Goal: Transaction & Acquisition: Purchase product/service

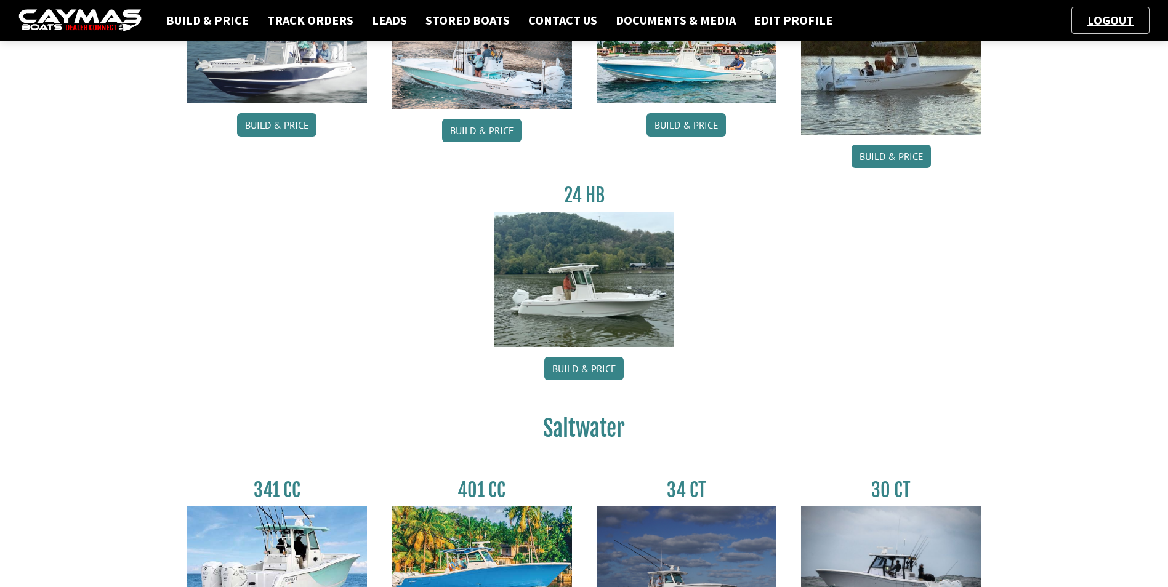
scroll to position [185, 0]
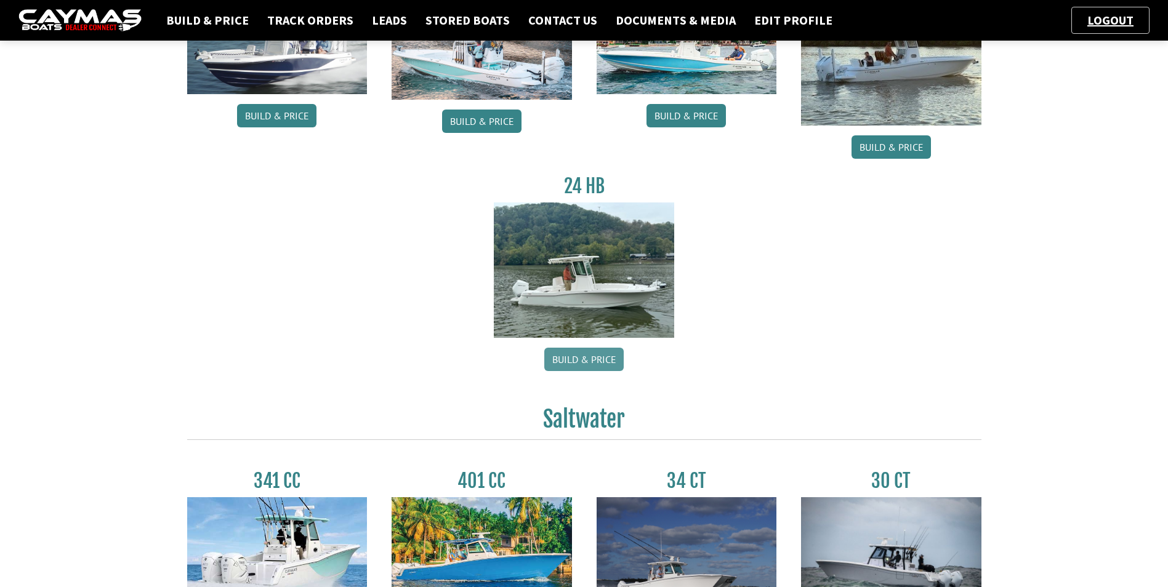
click at [590, 361] on link "Build & Price" at bounding box center [583, 359] width 79 height 23
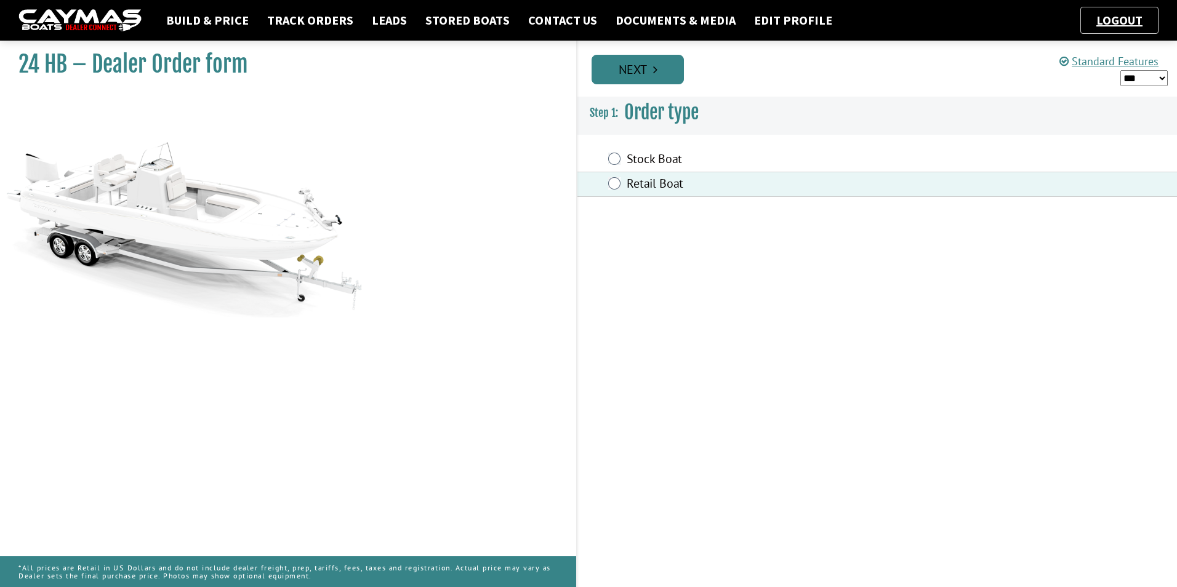
click at [635, 84] on link "Next" at bounding box center [638, 70] width 92 height 30
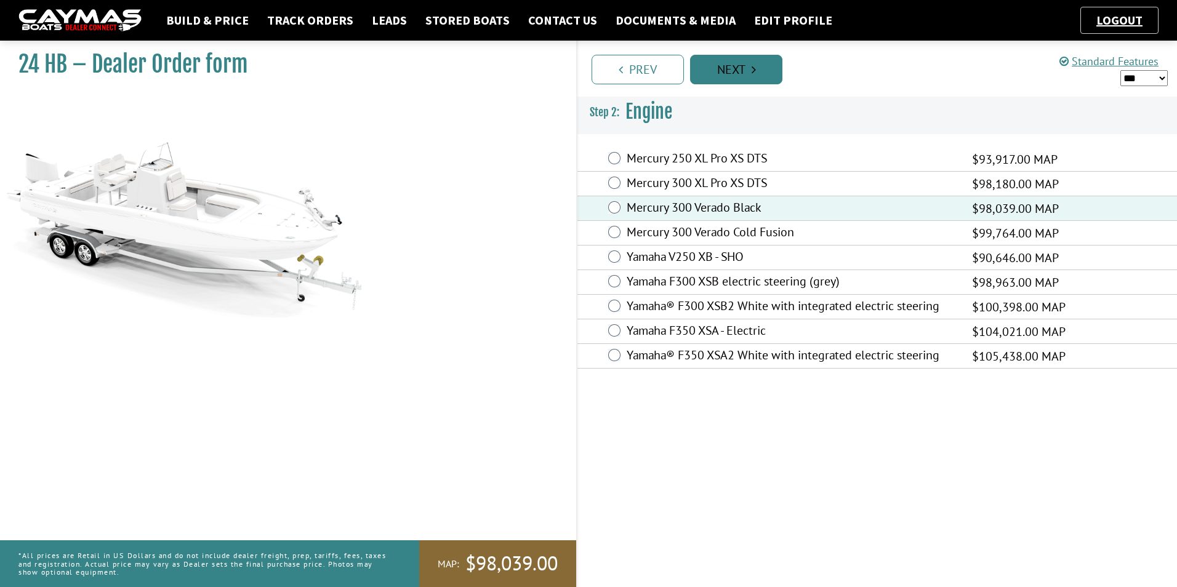
click at [733, 73] on link "Next" at bounding box center [736, 70] width 92 height 30
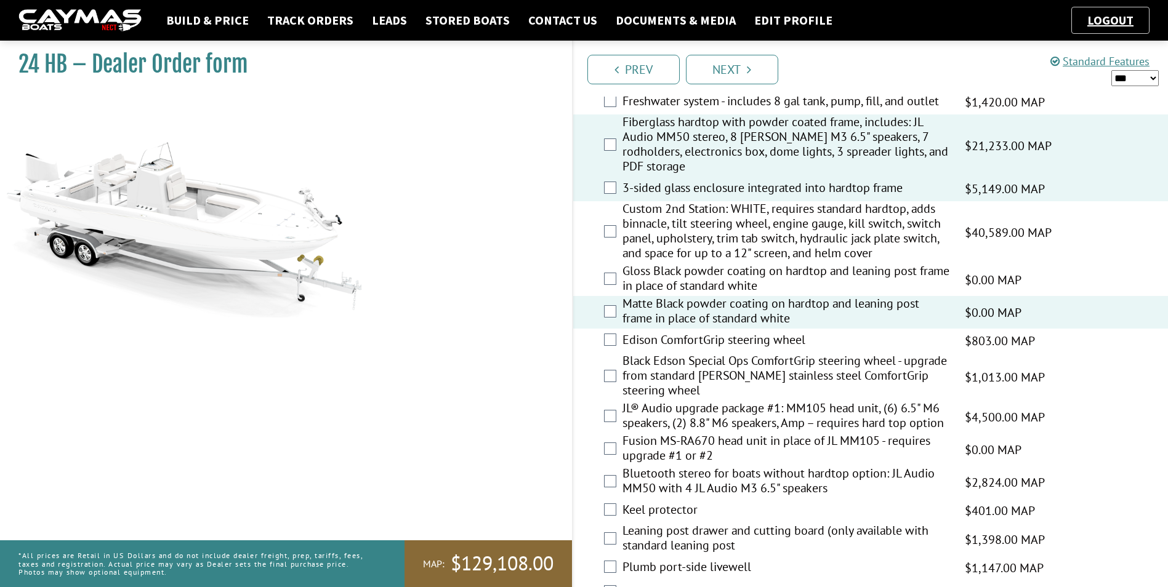
scroll to position [1088, 0]
click at [1149, 78] on select "*** ****** ******" at bounding box center [1134, 78] width 47 height 16
select select "*"
click at [1111, 70] on select "*** ****** ******" at bounding box center [1134, 78] width 47 height 16
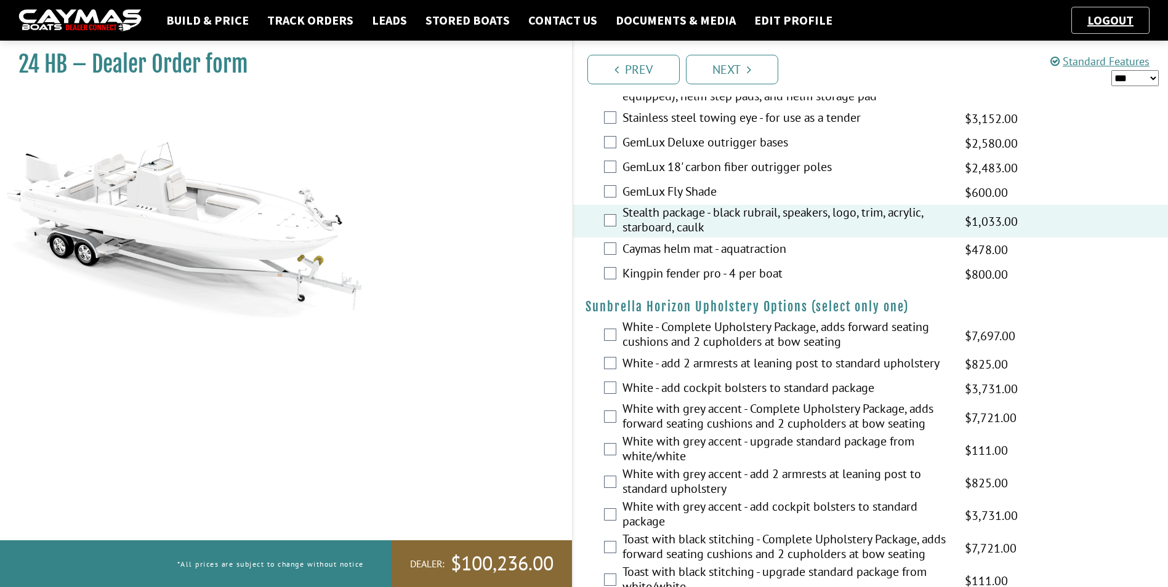
scroll to position [1765, 0]
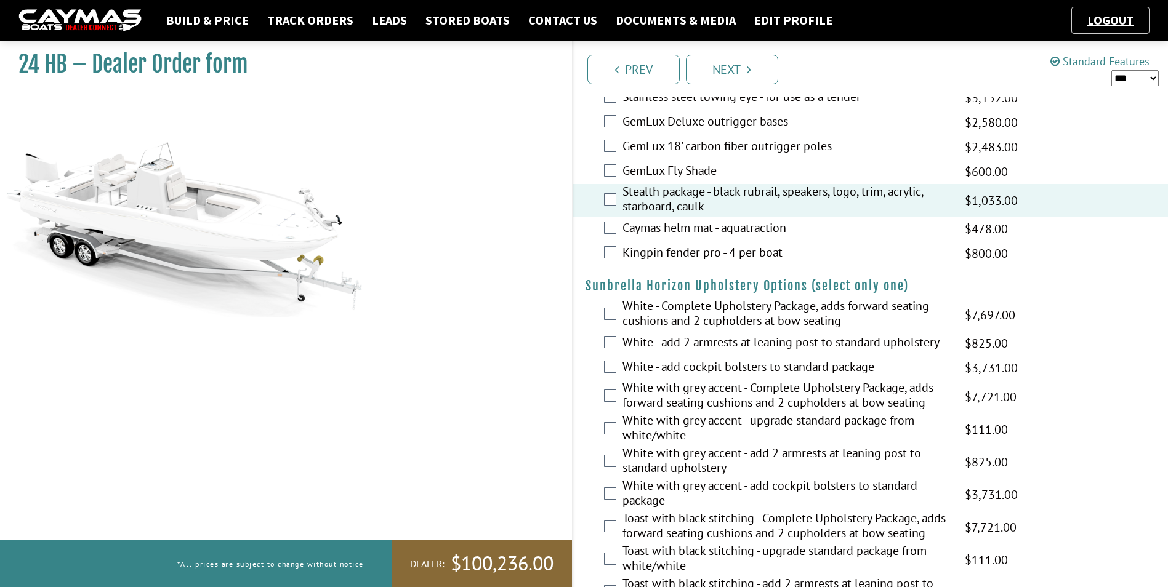
click at [812, 356] on div "White - add cockpit bolsters to standard package $5,740.00 MAP $5,740.00 MSRP $…" at bounding box center [870, 368] width 595 height 25
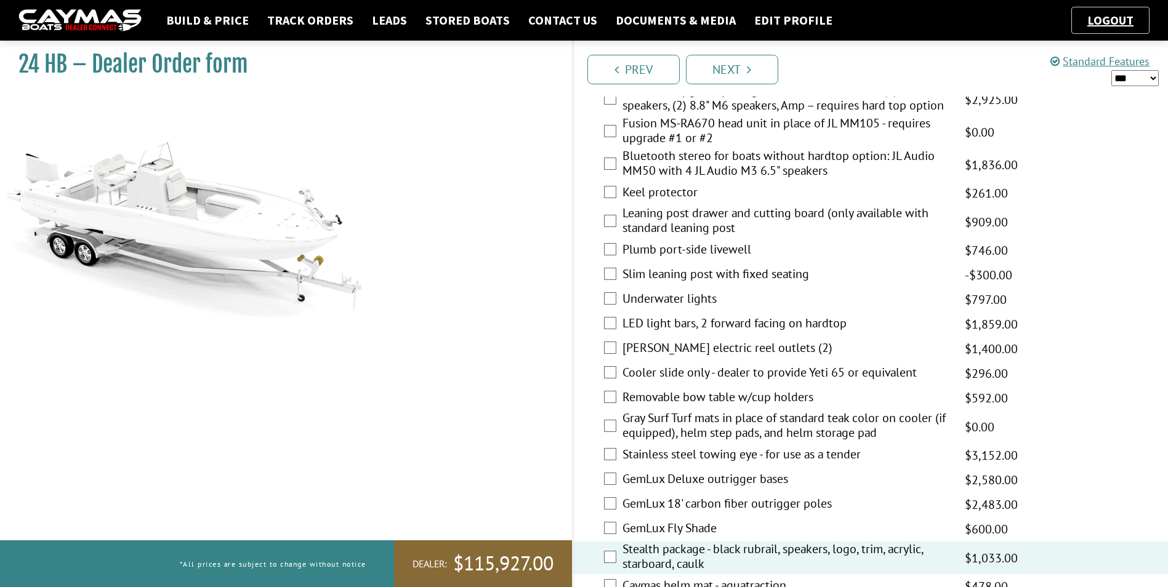
scroll to position [1400, 0]
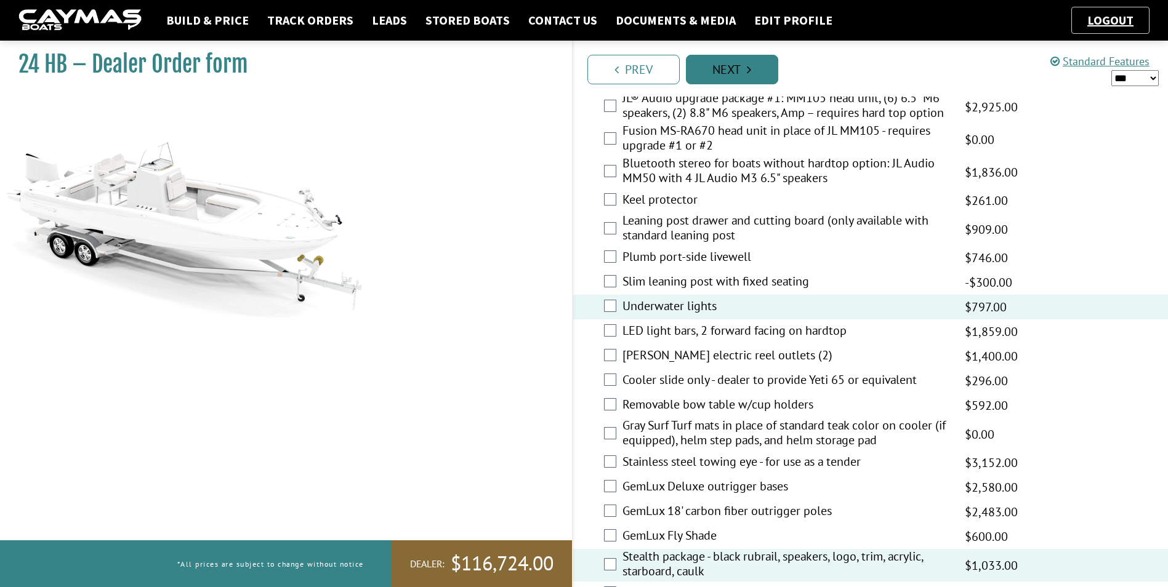
click at [736, 55] on link "Next" at bounding box center [732, 70] width 92 height 30
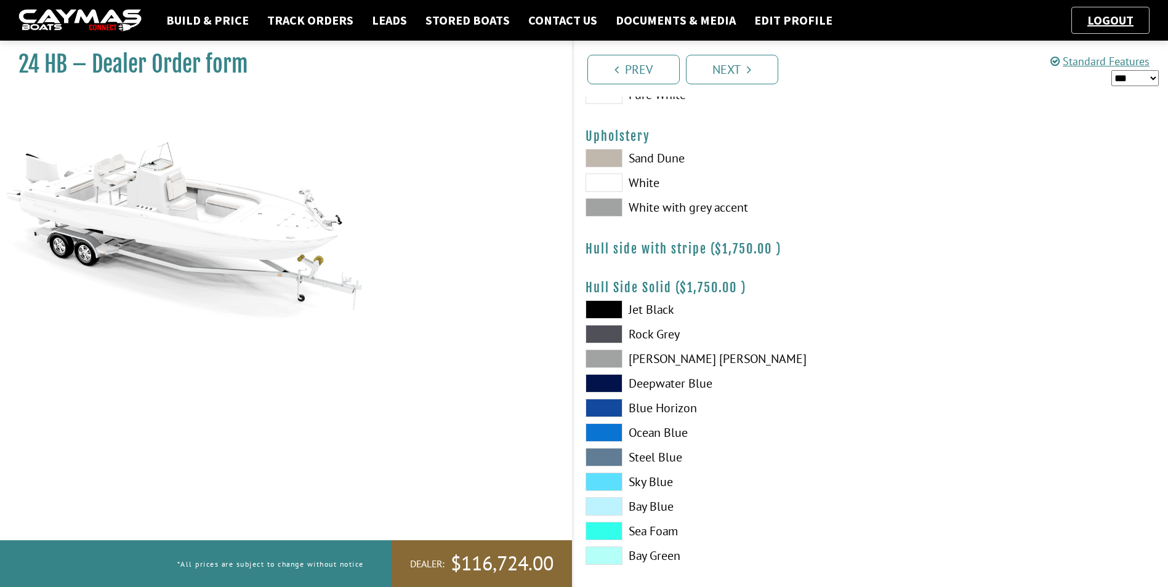
scroll to position [82, 0]
click at [609, 187] on span at bounding box center [604, 181] width 37 height 18
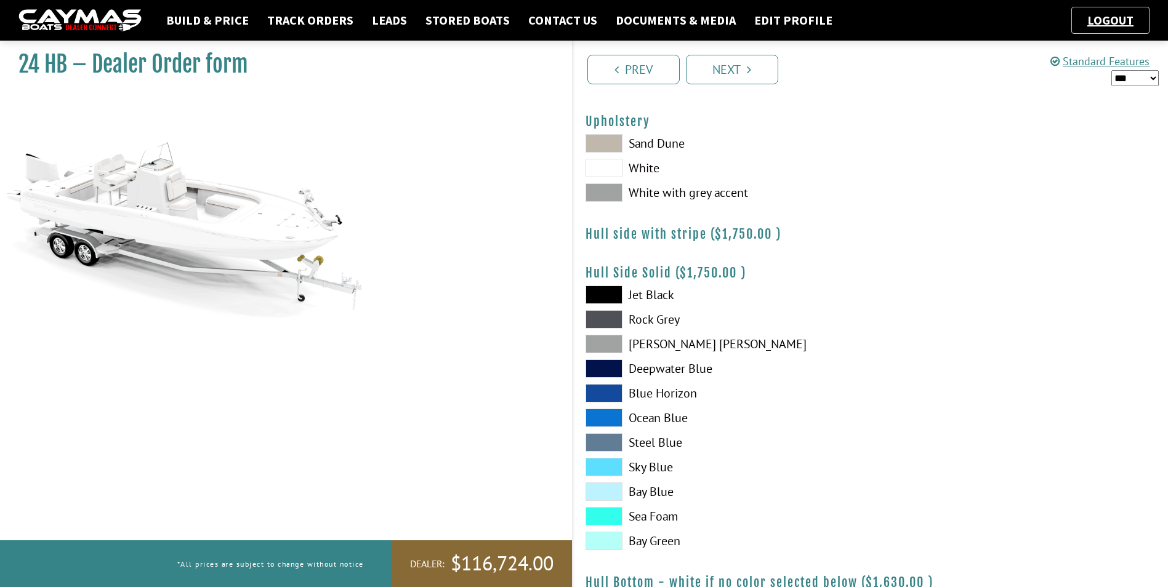
scroll to position [103, 0]
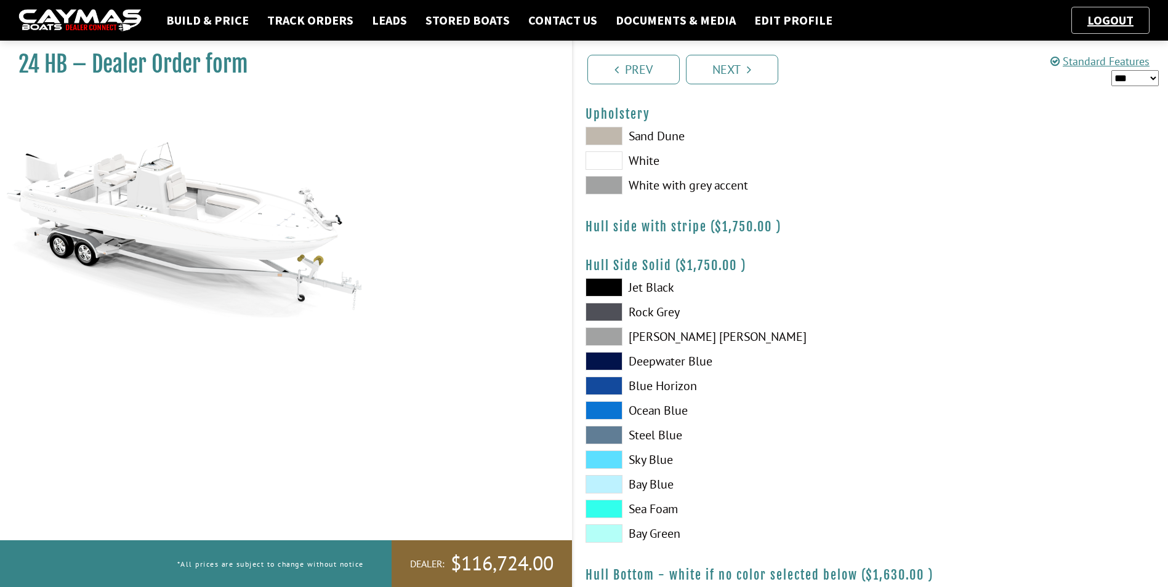
click at [601, 184] on span at bounding box center [604, 185] width 37 height 18
click at [584, 158] on div "Sand Dune White White with grey accent" at bounding box center [721, 164] width 297 height 74
click at [603, 163] on span at bounding box center [604, 160] width 37 height 18
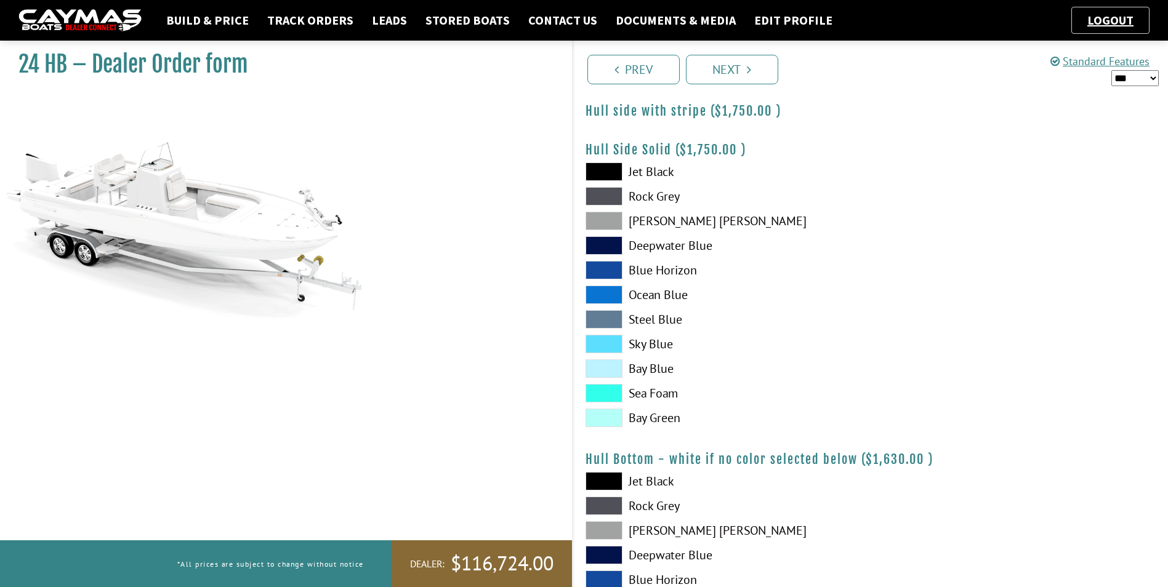
scroll to position [226, 0]
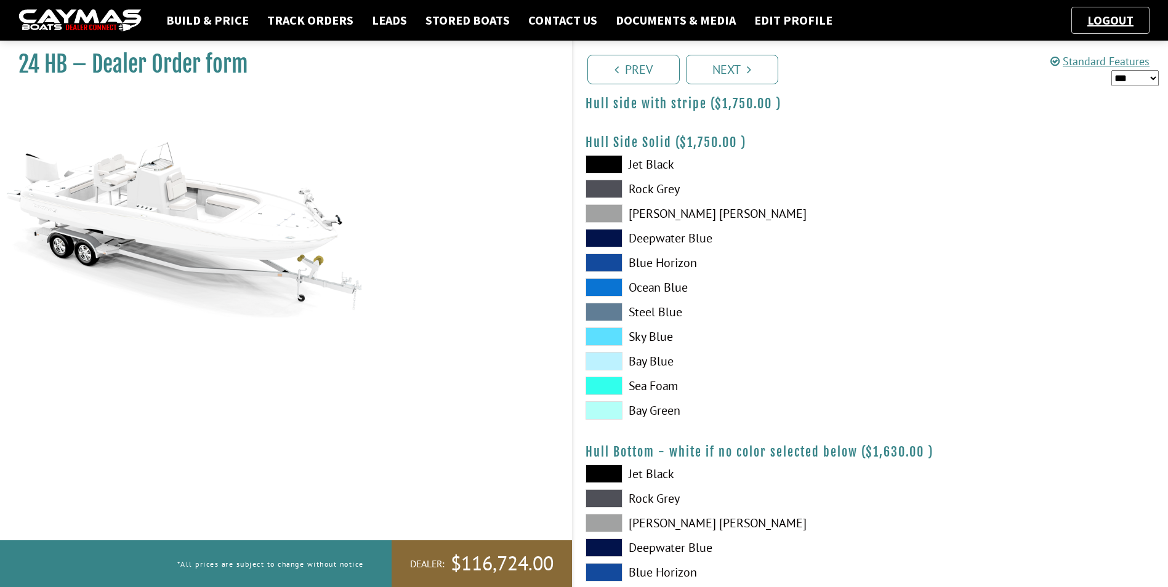
click at [613, 164] on span at bounding box center [604, 164] width 37 height 18
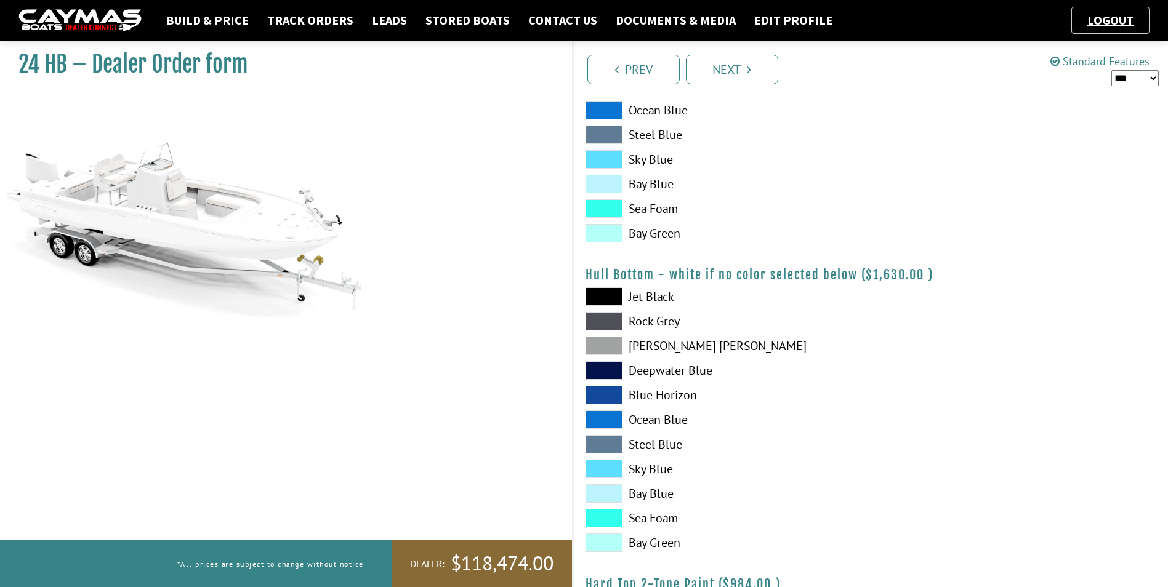
scroll to position [411, 0]
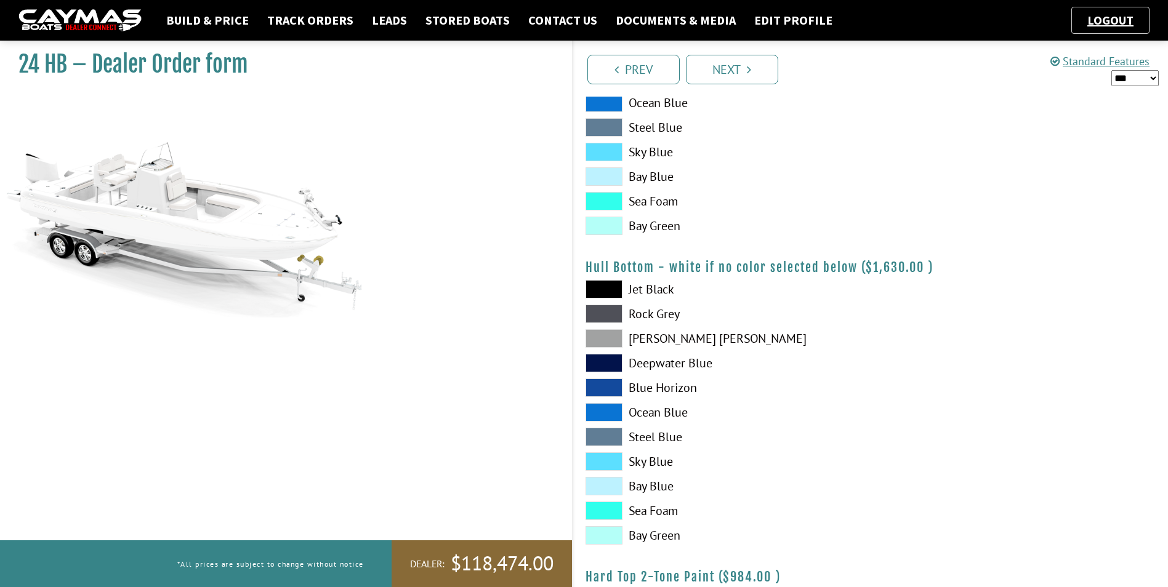
click at [608, 280] on span at bounding box center [604, 289] width 37 height 18
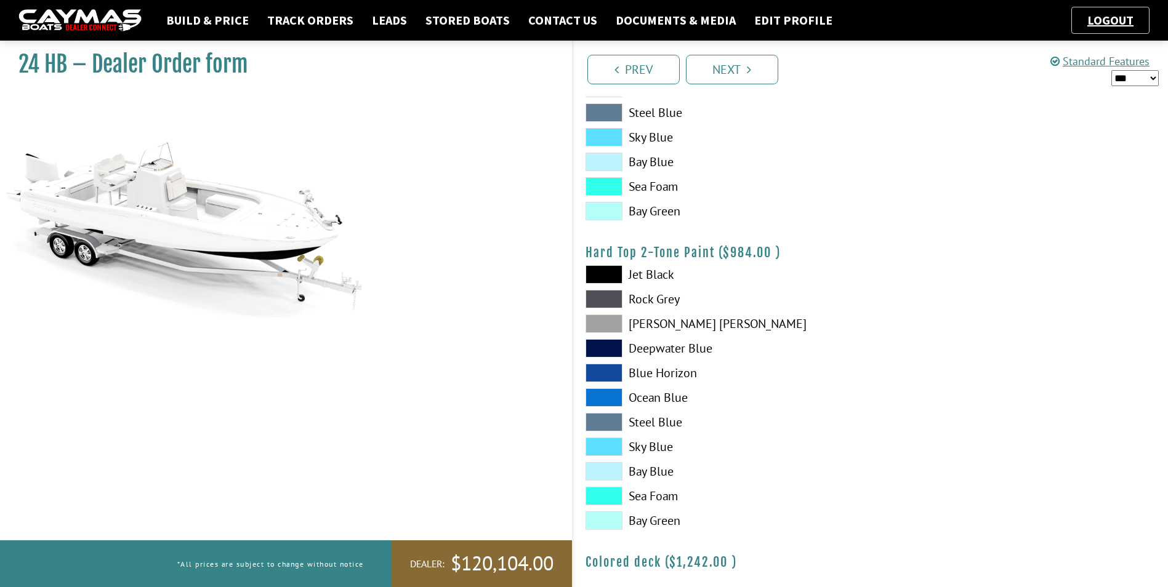
scroll to position [739, 0]
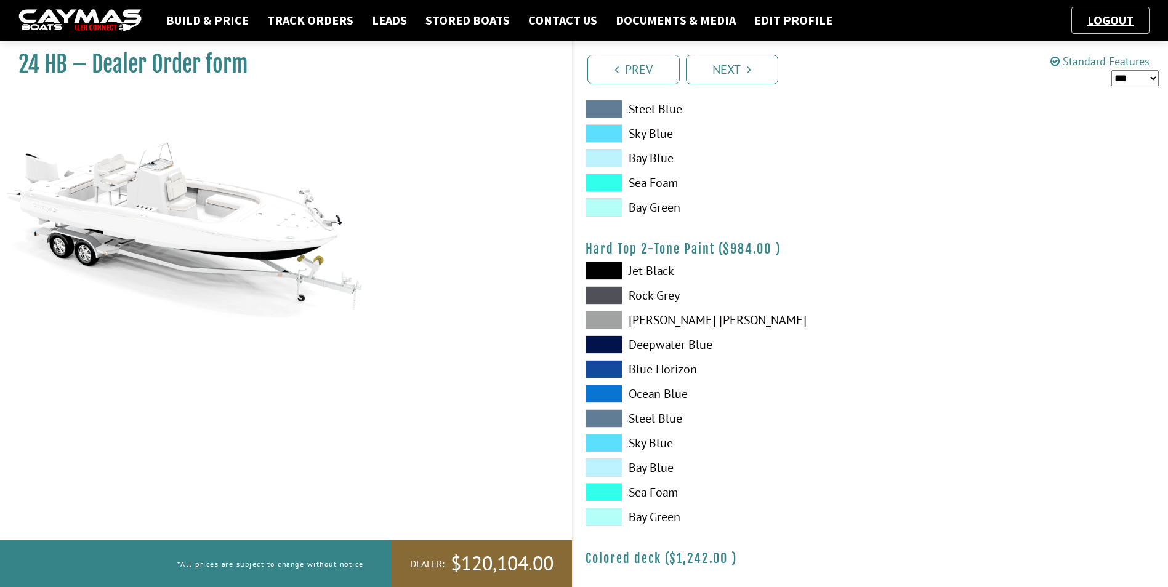
click at [615, 271] on span at bounding box center [604, 271] width 37 height 18
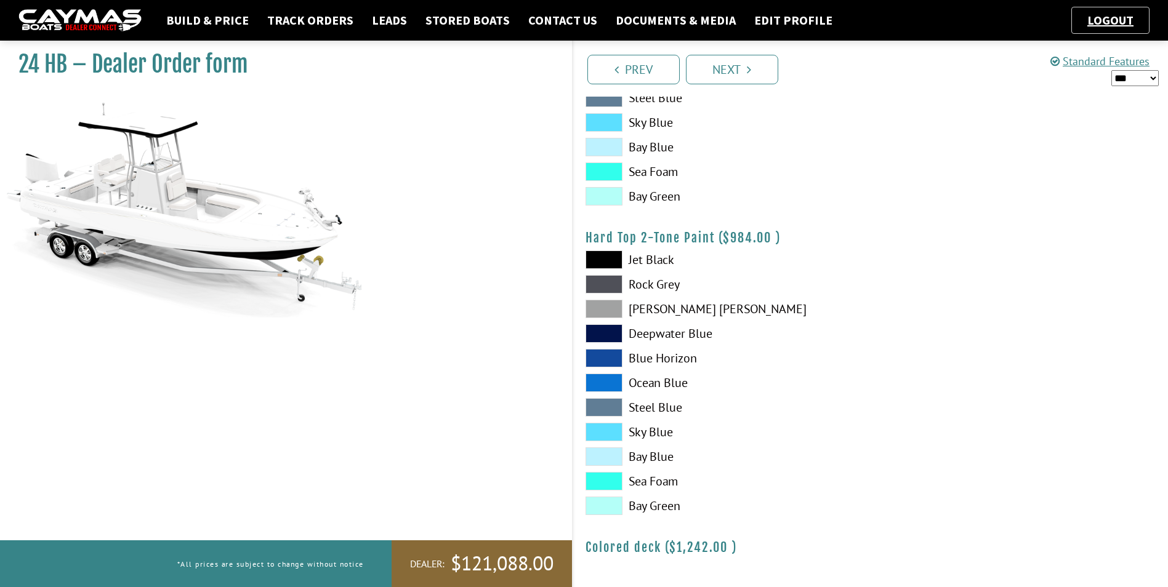
scroll to position [753, 0]
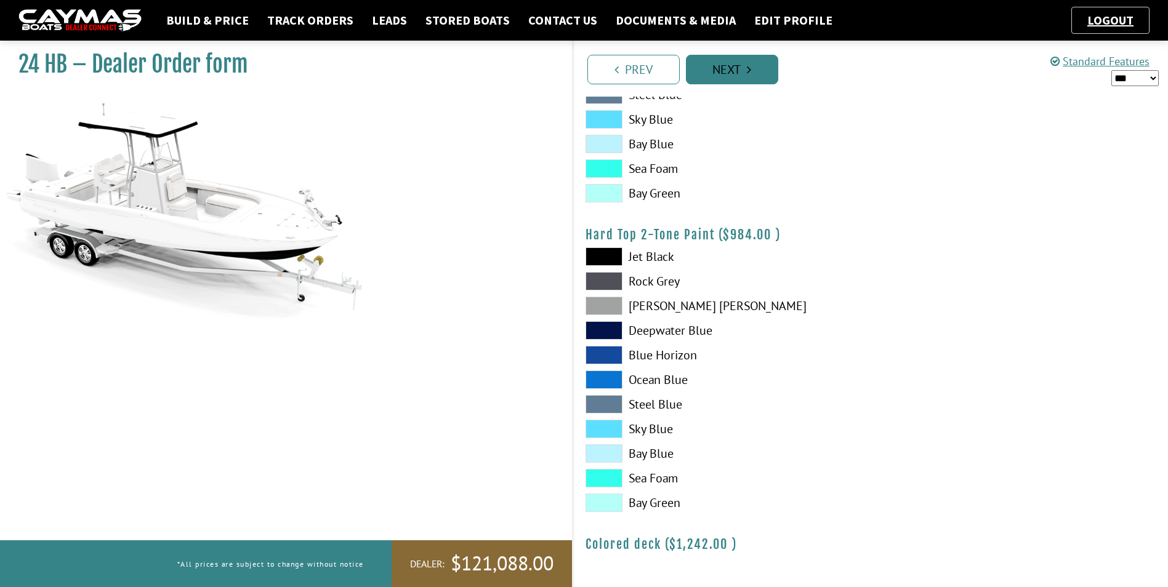
click at [751, 78] on link "Next" at bounding box center [732, 70] width 92 height 30
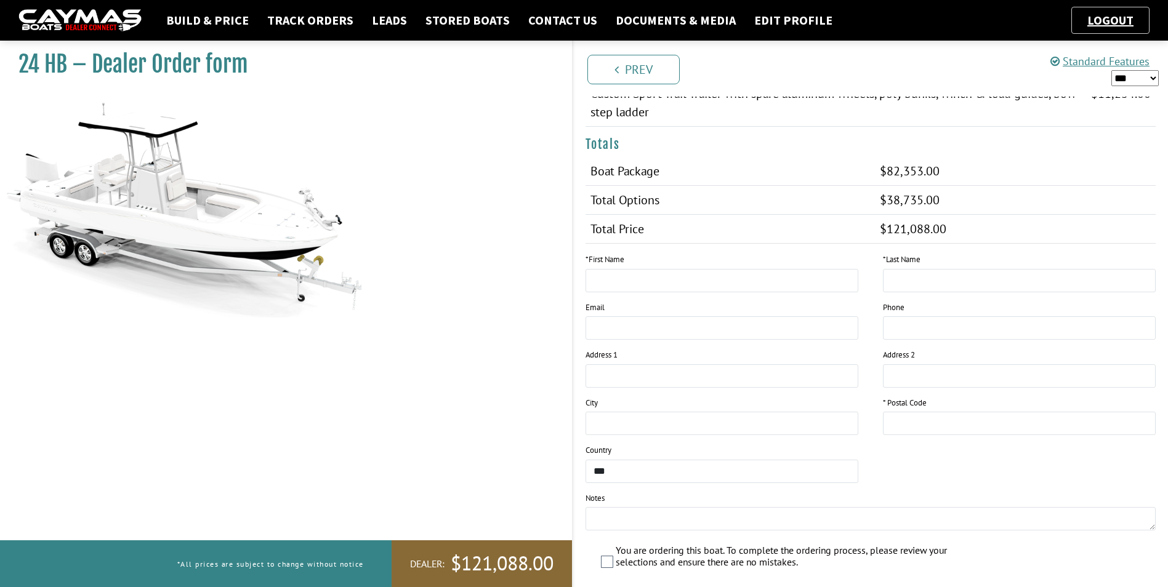
scroll to position [800, 0]
click at [692, 266] on input "text" at bounding box center [722, 277] width 273 height 23
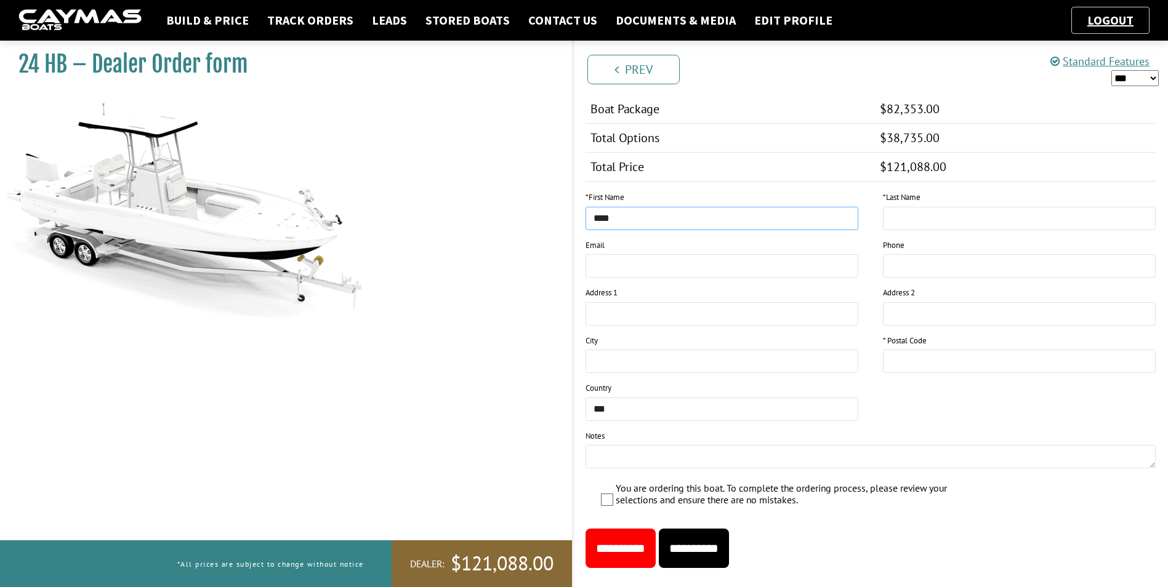
scroll to position [862, 0]
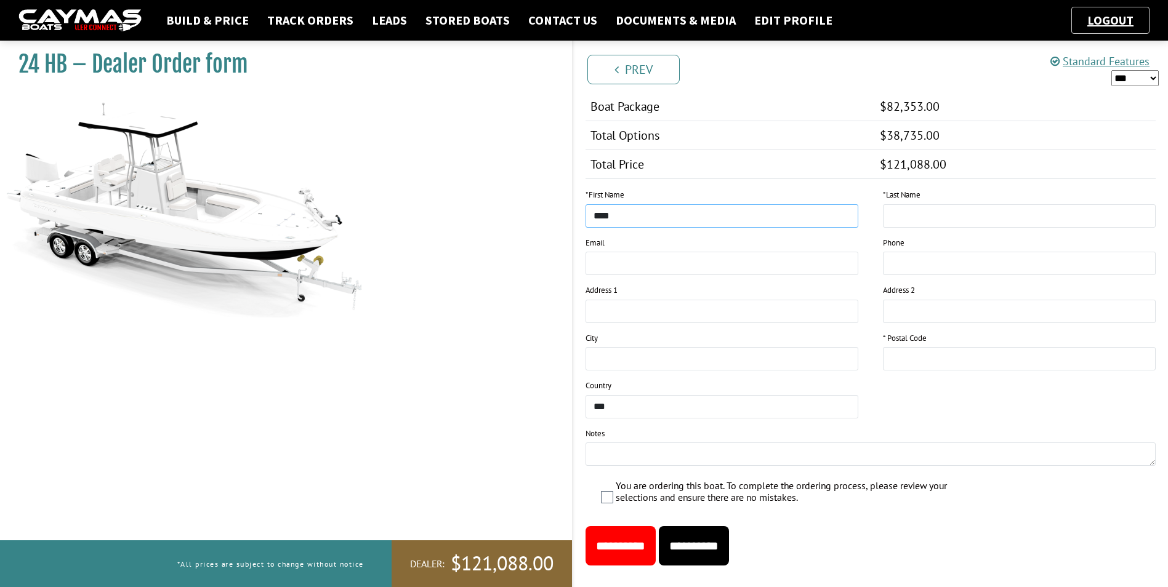
type input "****"
click at [653, 443] on textarea at bounding box center [871, 454] width 571 height 23
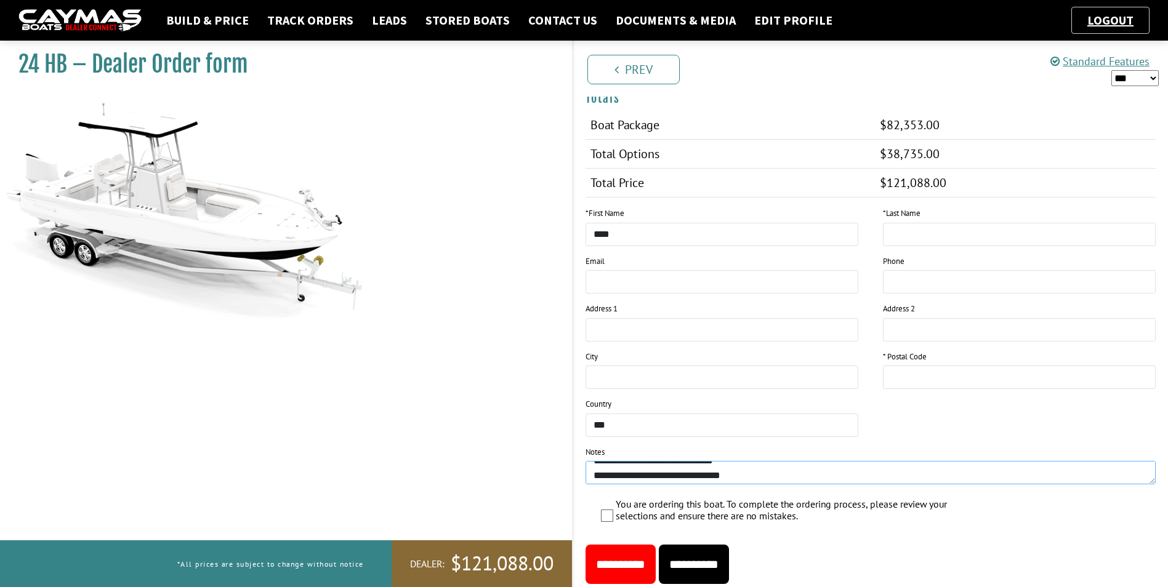
scroll to position [59, 0]
type textarea "**********"
click at [621, 545] on input "**********" at bounding box center [621, 564] width 70 height 39
click at [961, 223] on input "This field is required." at bounding box center [1019, 234] width 273 height 23
type input "******"
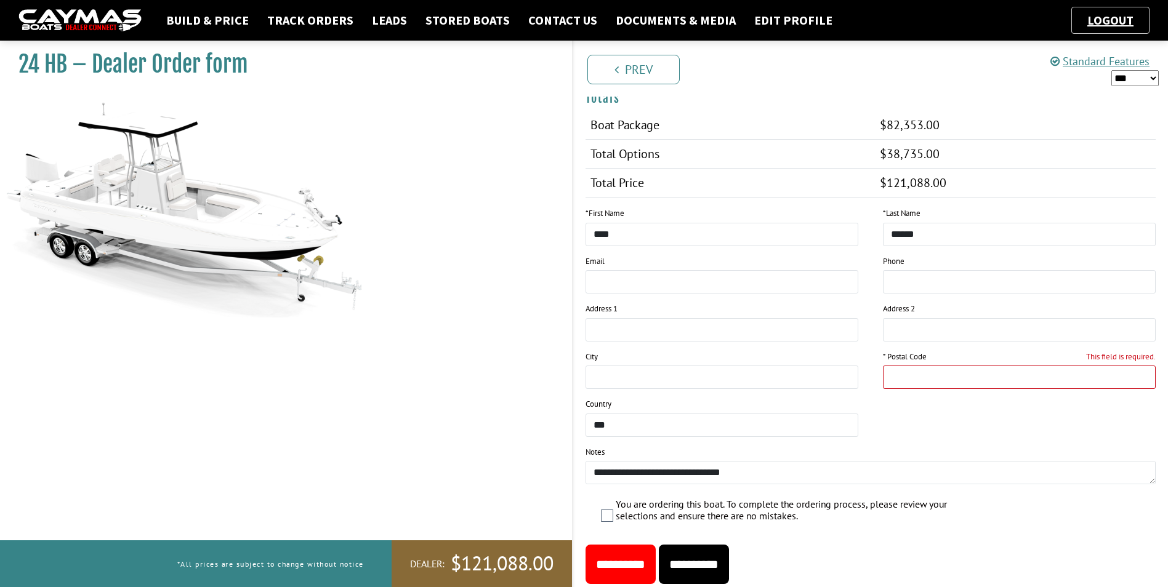
click at [904, 366] on input "This field is required." at bounding box center [1019, 377] width 273 height 23
type input "*****"
click at [635, 545] on input "**********" at bounding box center [621, 564] width 70 height 39
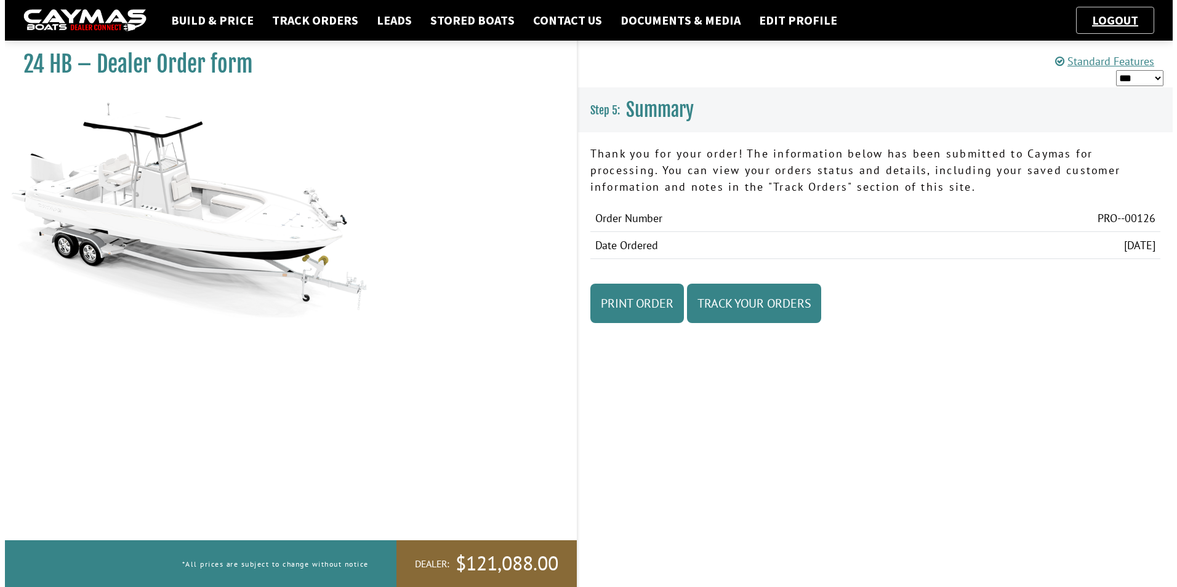
scroll to position [0, 0]
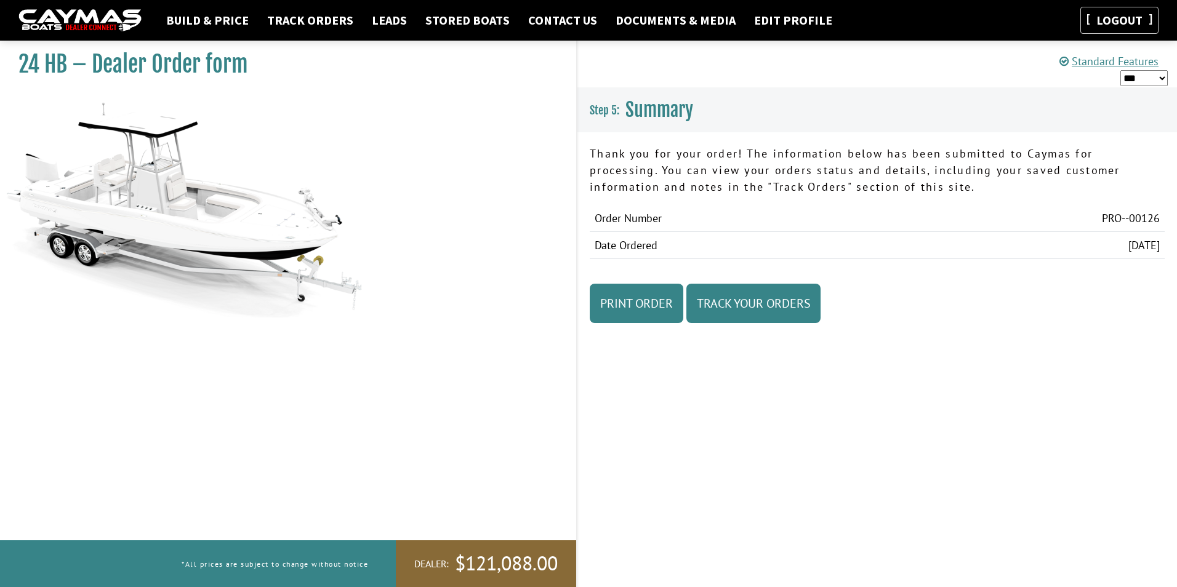
click at [1139, 18] on link "Logout" at bounding box center [1119, 19] width 58 height 15
